Goal: Navigation & Orientation: Find specific page/section

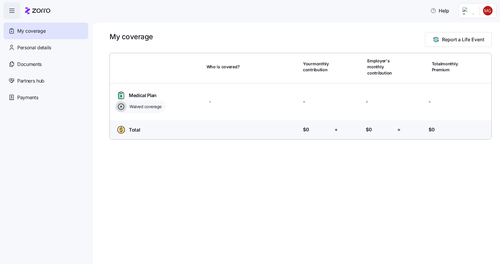
click at [41, 29] on span "My coverage" at bounding box center [31, 30] width 28 height 7
click at [15, 7] on span "button" at bounding box center [12, 11] width 16 height 16
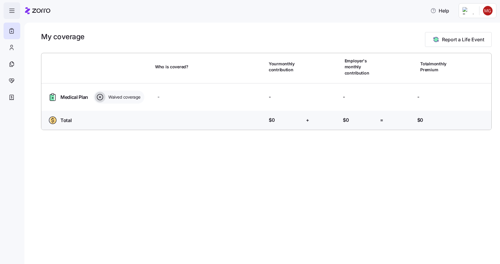
click at [15, 7] on span "button" at bounding box center [12, 11] width 16 height 16
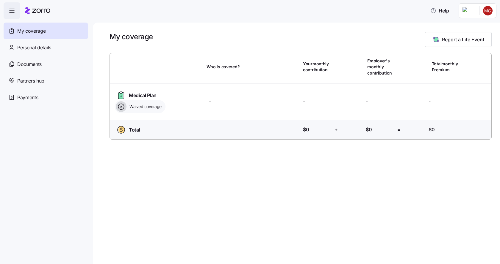
drag, startPoint x: 155, startPoint y: 100, endPoint x: 140, endPoint y: 109, distance: 17.6
click at [152, 101] on div "Waived coverage" at bounding box center [140, 106] width 51 height 13
drag, startPoint x: 140, startPoint y: 109, endPoint x: 123, endPoint y: 106, distance: 16.4
click at [139, 109] on span "Waived coverage" at bounding box center [145, 107] width 34 height 6
click at [121, 107] on icon at bounding box center [120, 106] width 1 height 1
